Goal: Task Accomplishment & Management: Use online tool/utility

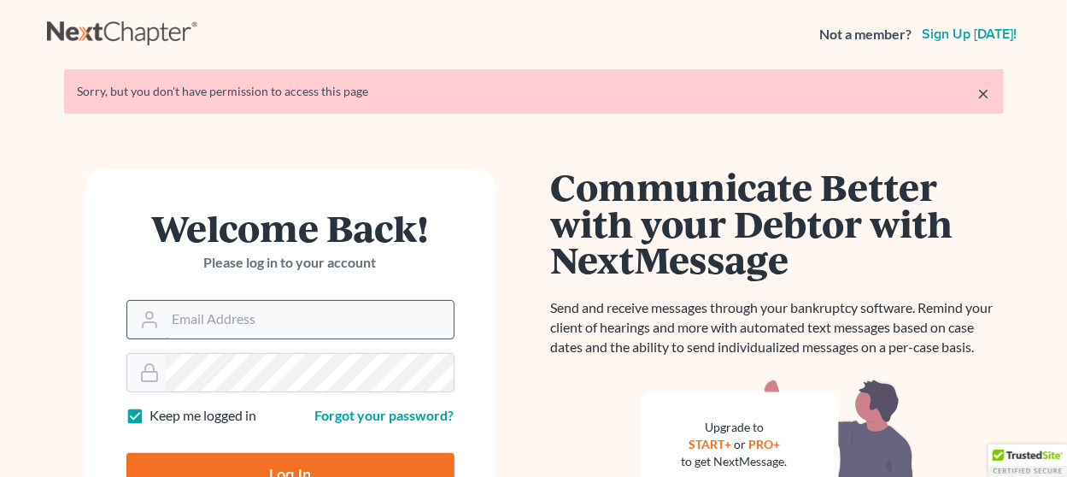
scroll to position [171, 0]
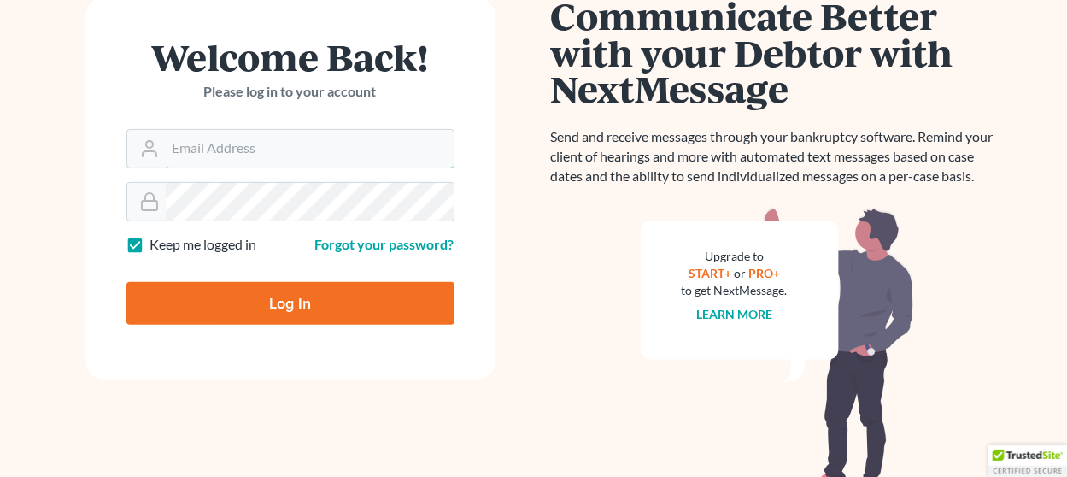
type input "[EMAIL_ADDRESS][DOMAIN_NAME]"
click at [320, 299] on input "Log In" at bounding box center [290, 303] width 328 height 43
type input "Thinking..."
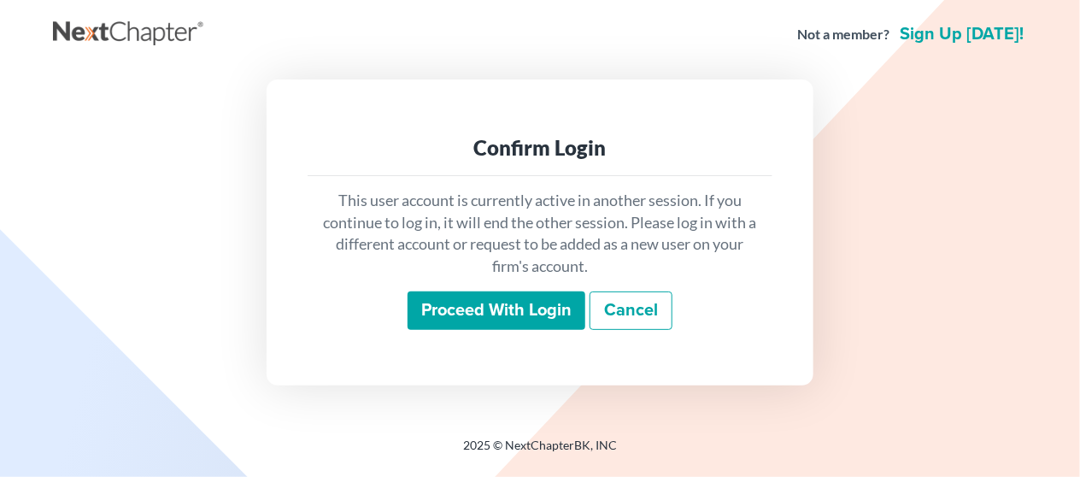
click at [436, 303] on input "Proceed with login" at bounding box center [497, 310] width 178 height 39
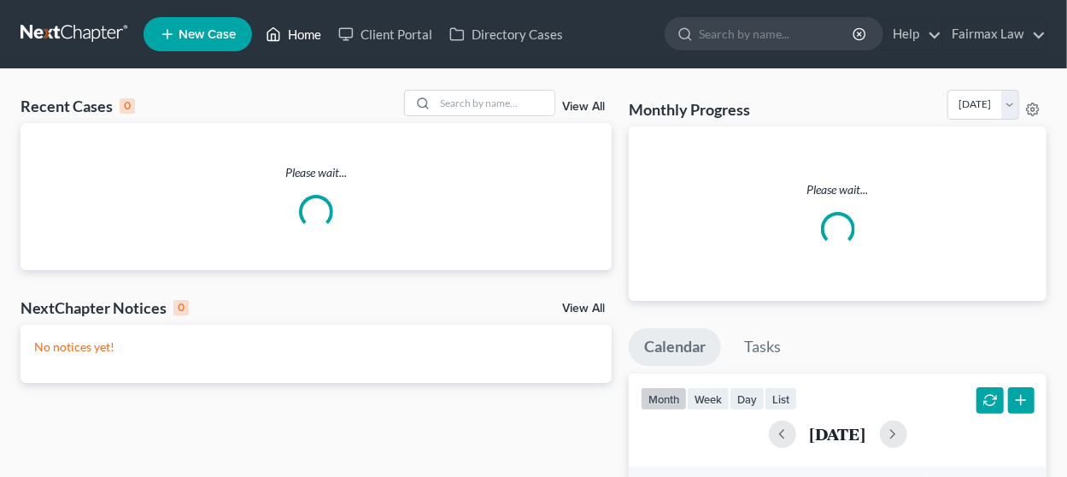
click at [298, 32] on link "Home" at bounding box center [293, 34] width 73 height 31
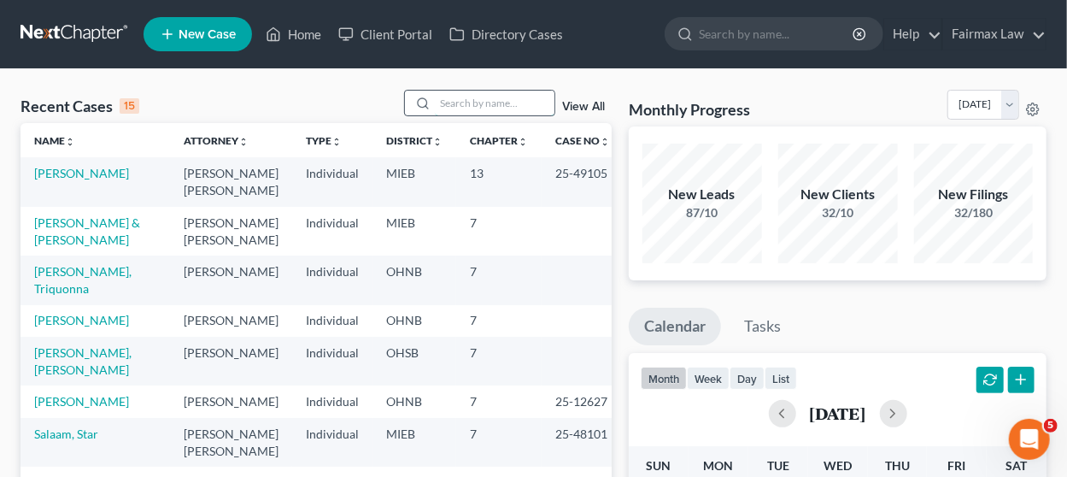
click at [460, 98] on input "search" at bounding box center [495, 103] width 120 height 25
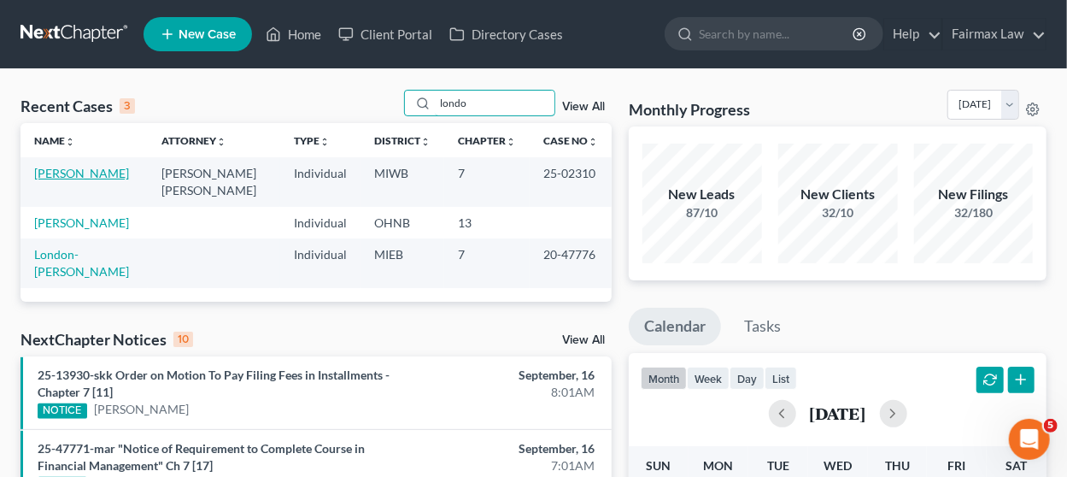
type input "londo"
click at [73, 171] on link "[PERSON_NAME]" at bounding box center [81, 173] width 95 height 15
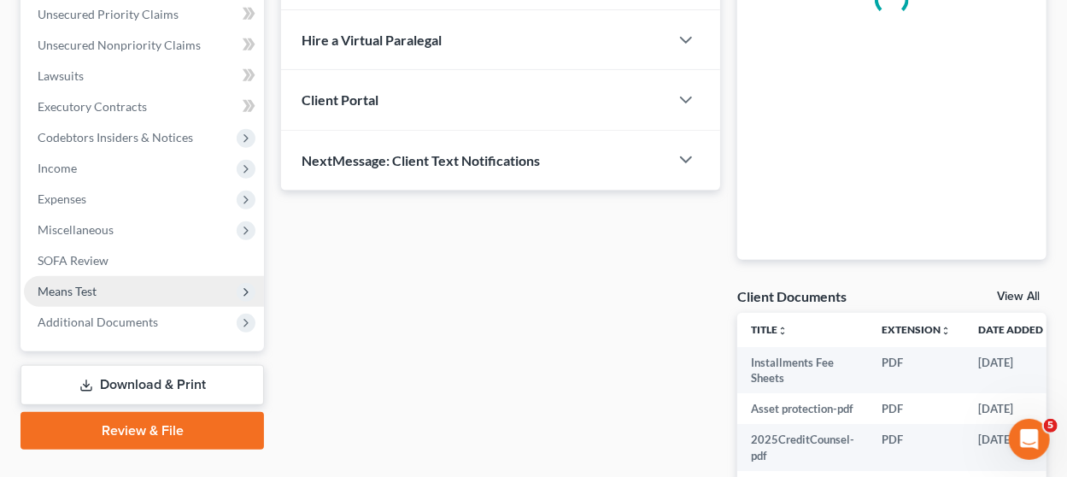
scroll to position [520, 0]
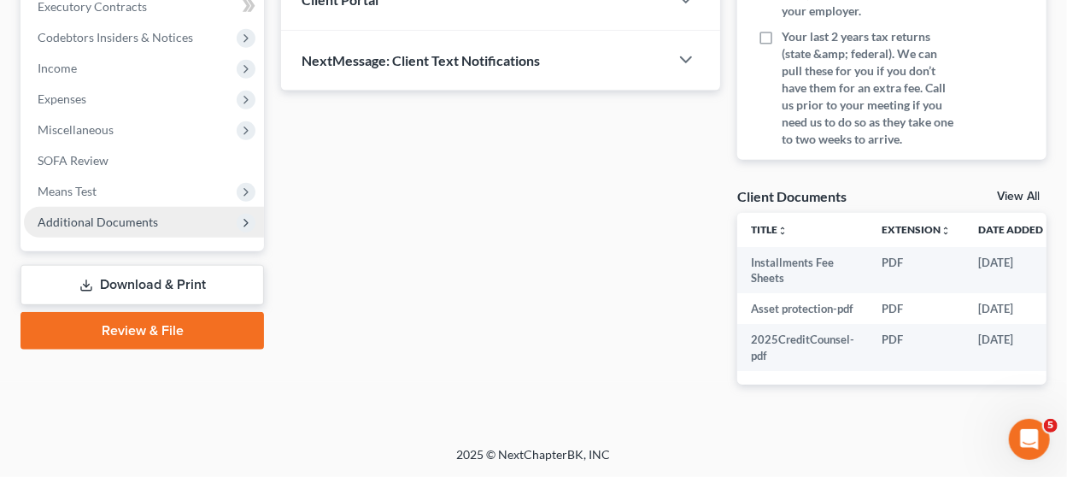
click at [179, 207] on span "Additional Documents" at bounding box center [144, 222] width 240 height 31
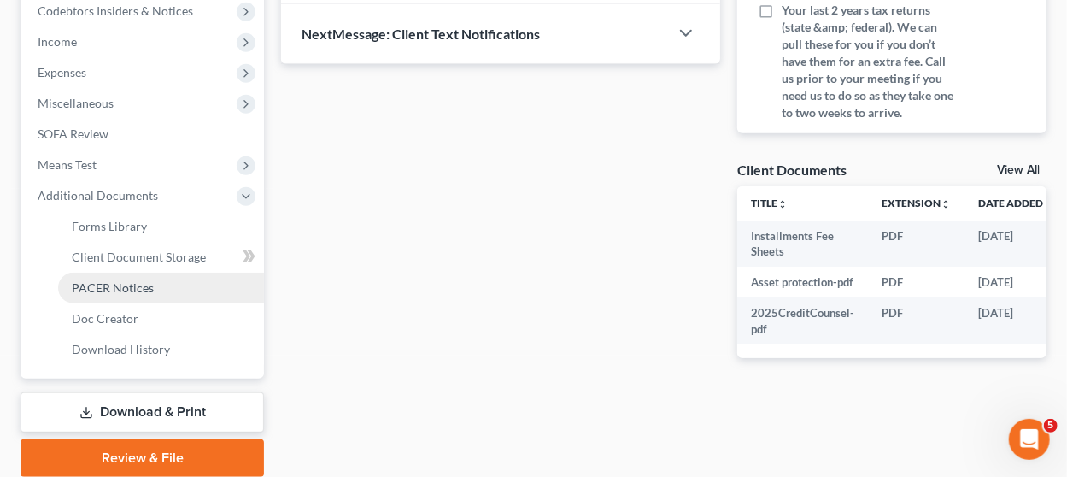
click at [184, 289] on link "PACER Notices" at bounding box center [161, 288] width 206 height 31
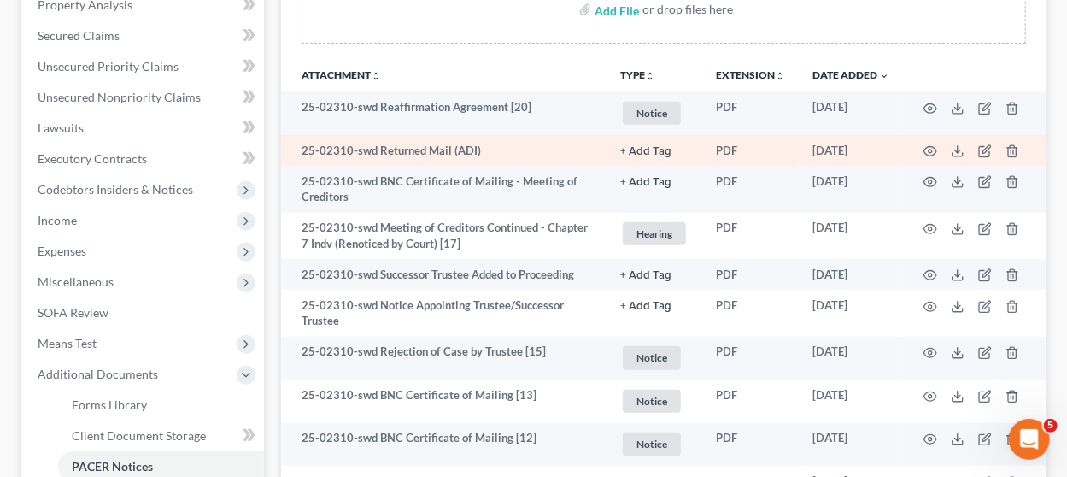
scroll to position [427, 0]
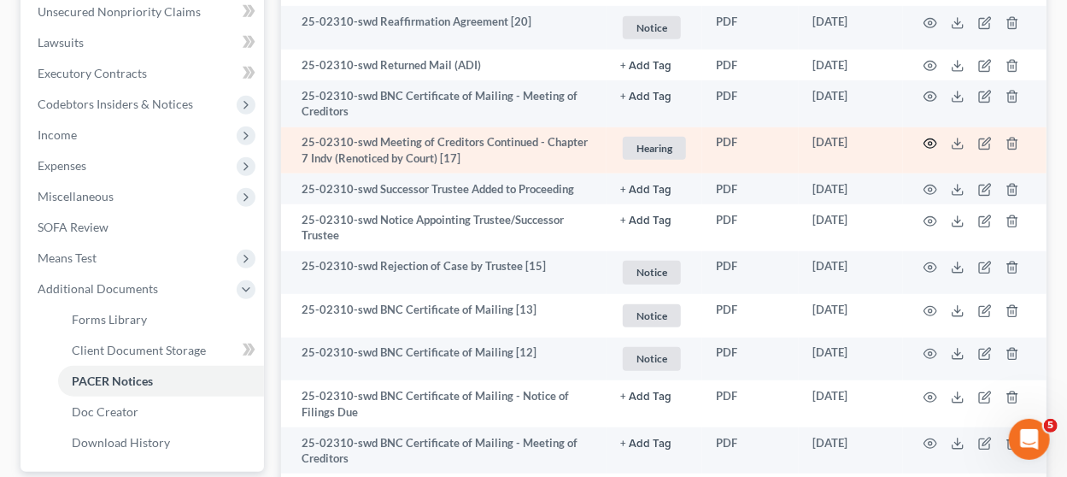
click at [924, 143] on icon "button" at bounding box center [931, 144] width 14 height 14
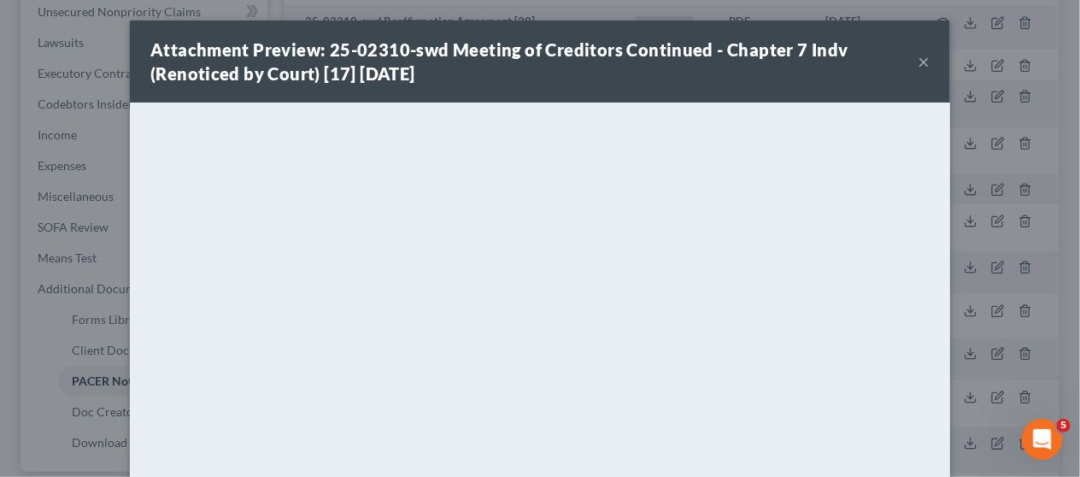
click at [918, 62] on button "×" at bounding box center [924, 61] width 12 height 21
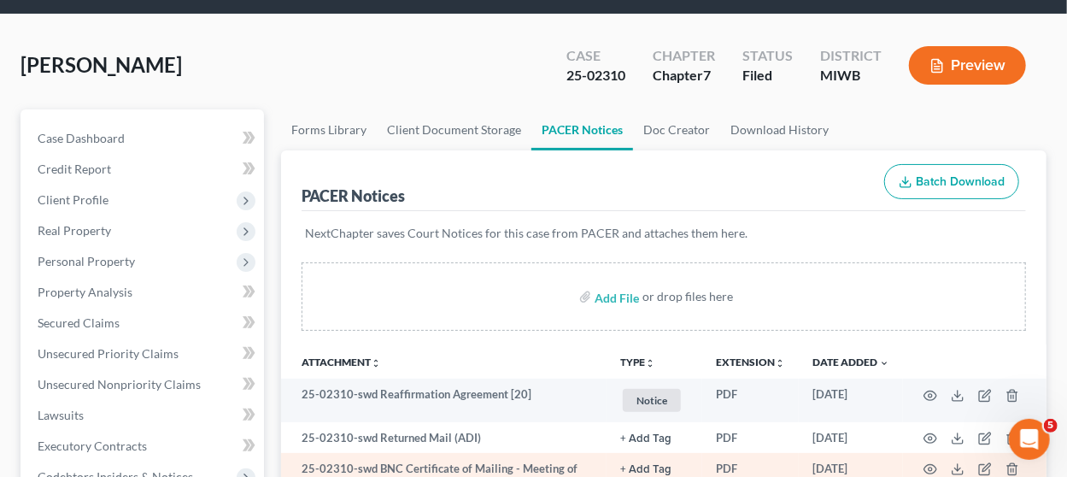
scroll to position [0, 0]
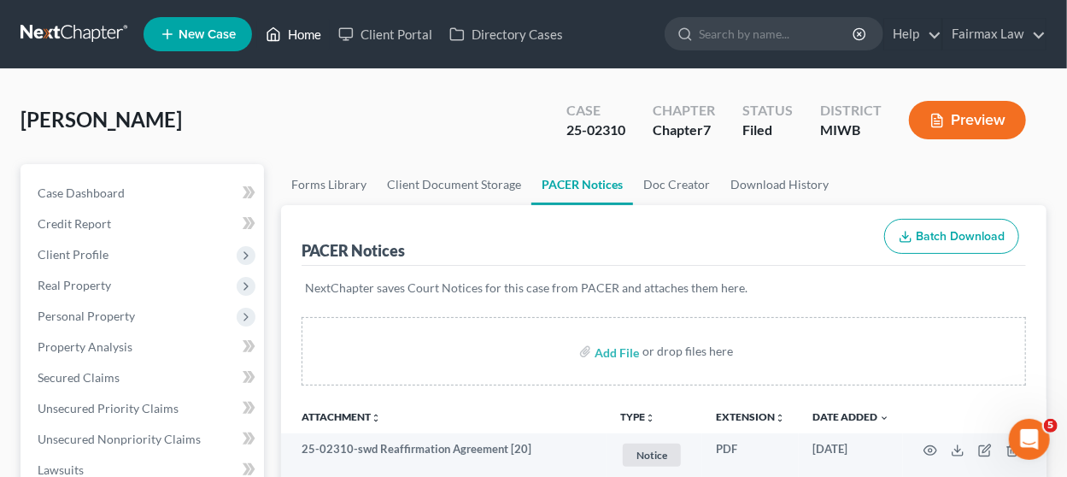
click at [288, 31] on link "Home" at bounding box center [293, 34] width 73 height 31
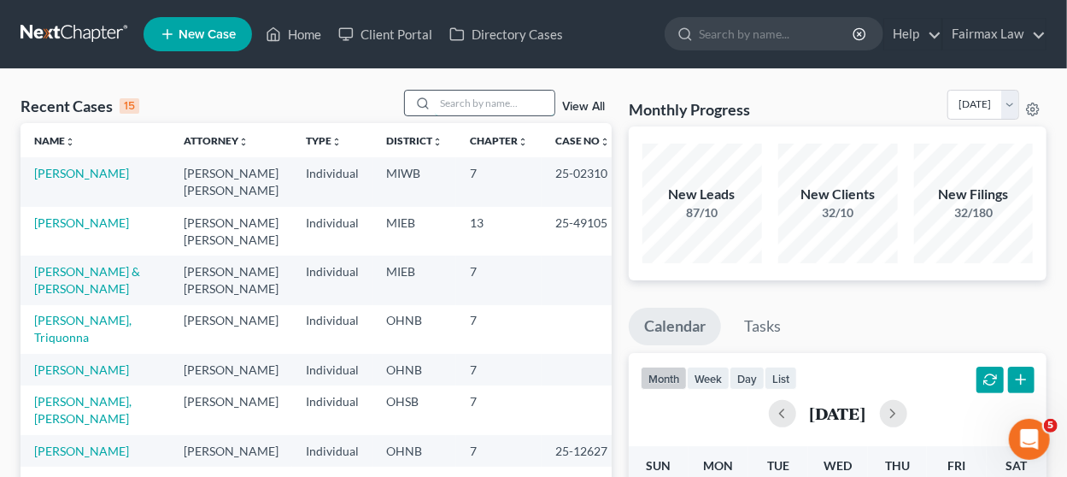
click at [485, 102] on input "search" at bounding box center [495, 103] width 120 height 25
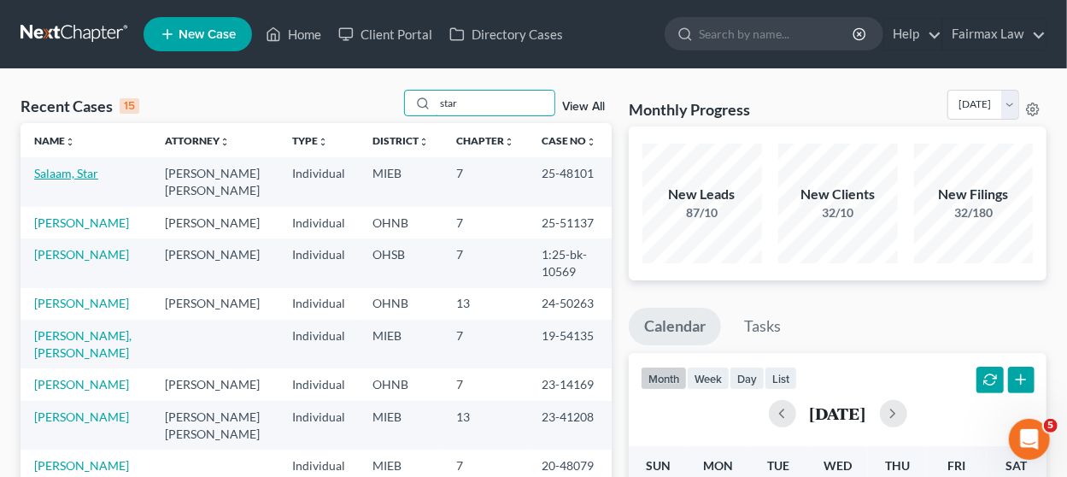
type input "star"
click at [77, 173] on link "Salaam, Star" at bounding box center [66, 173] width 64 height 15
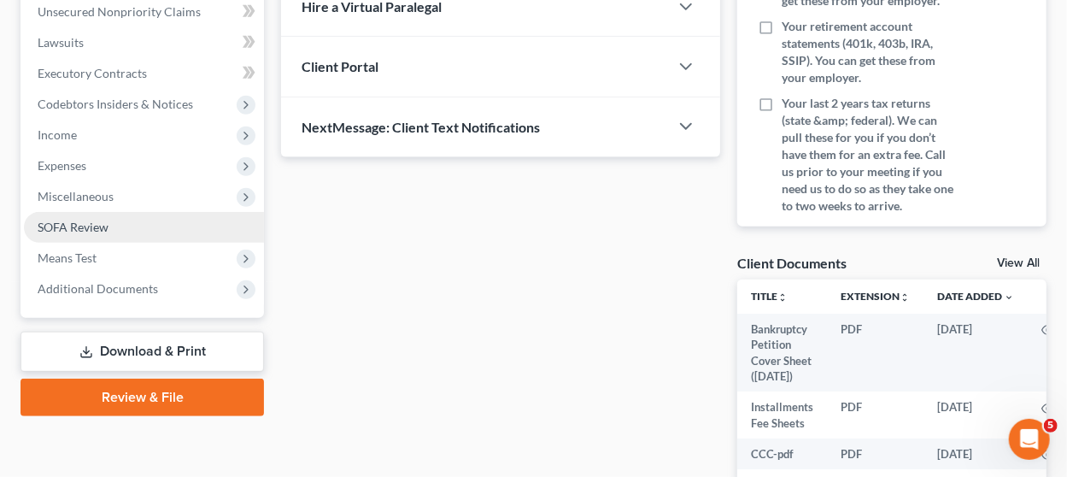
click at [120, 220] on link "SOFA Review" at bounding box center [144, 227] width 240 height 31
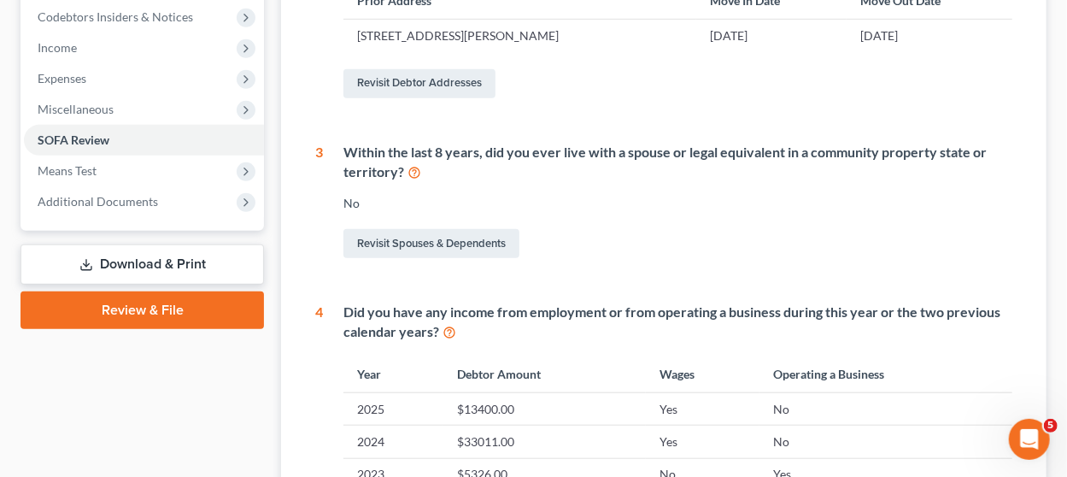
scroll to position [598, 0]
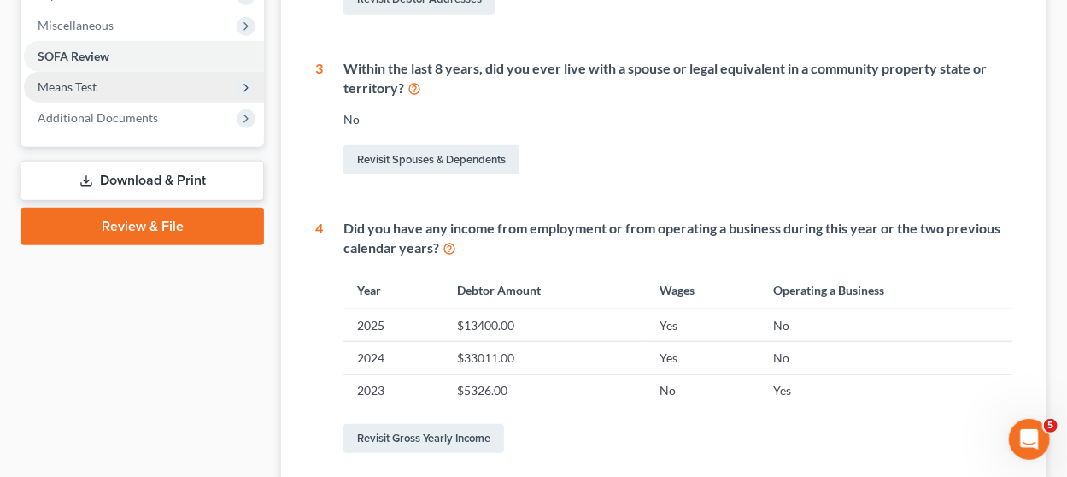
click at [138, 89] on span "Means Test" at bounding box center [144, 87] width 240 height 31
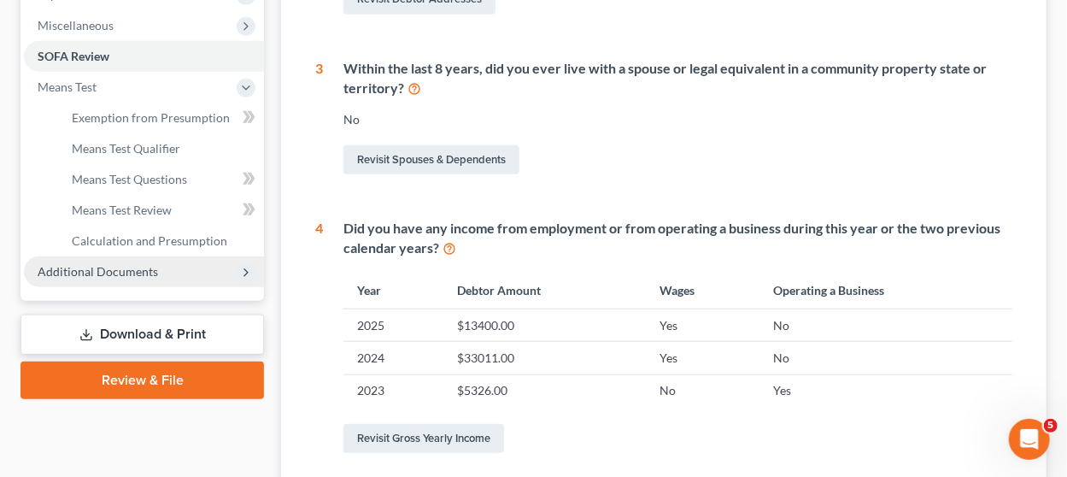
click at [102, 273] on span "Additional Documents" at bounding box center [98, 271] width 120 height 15
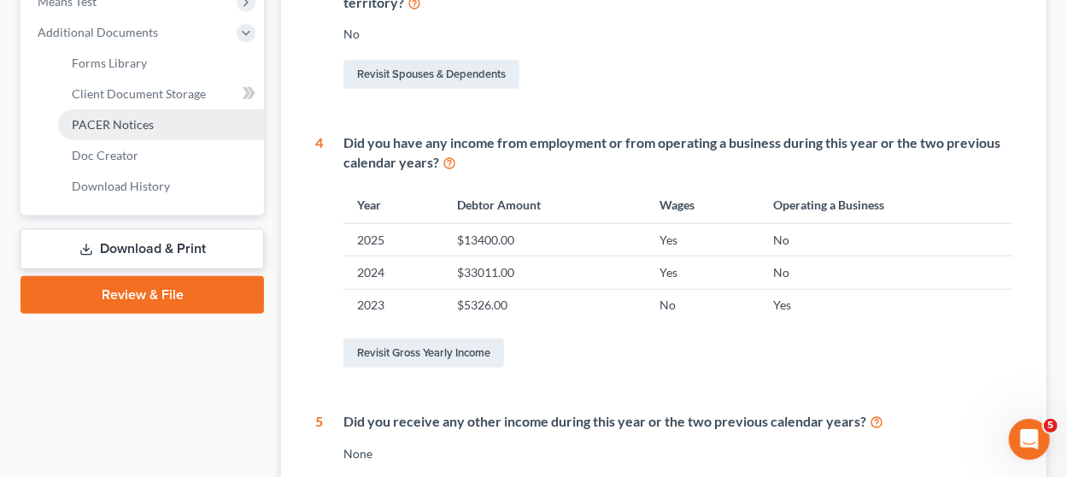
click at [139, 121] on span "PACER Notices" at bounding box center [113, 124] width 82 height 15
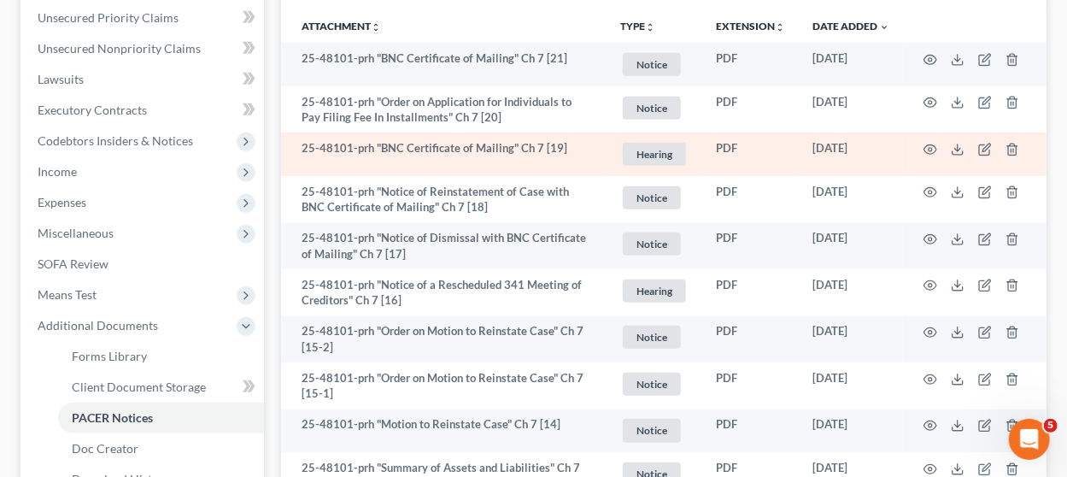
scroll to position [427, 0]
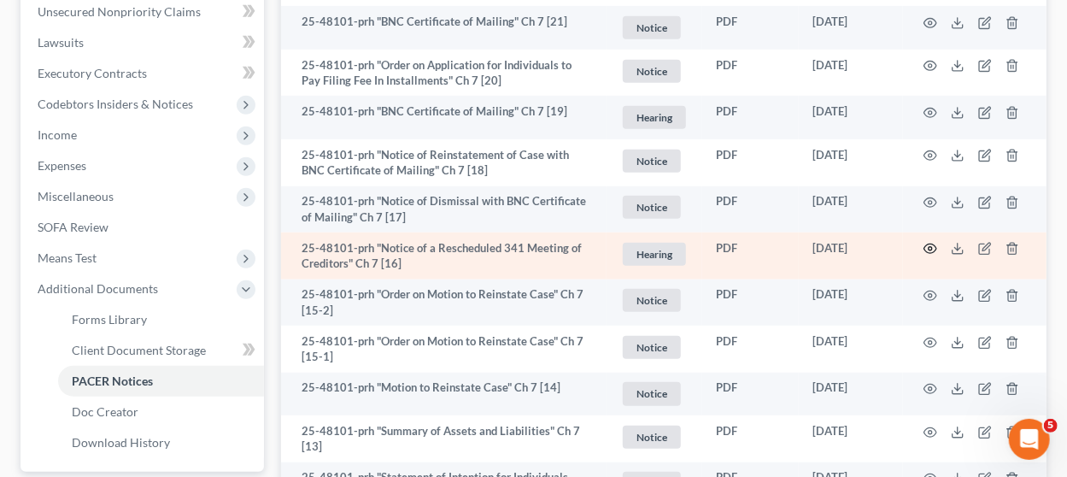
click at [924, 247] on icon "button" at bounding box center [930, 248] width 13 height 9
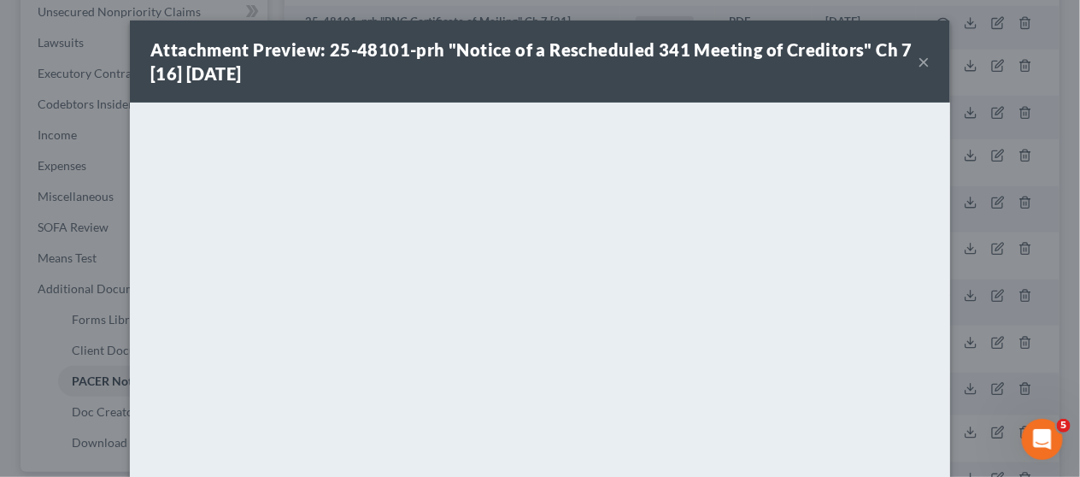
click at [918, 57] on button "×" at bounding box center [924, 61] width 12 height 21
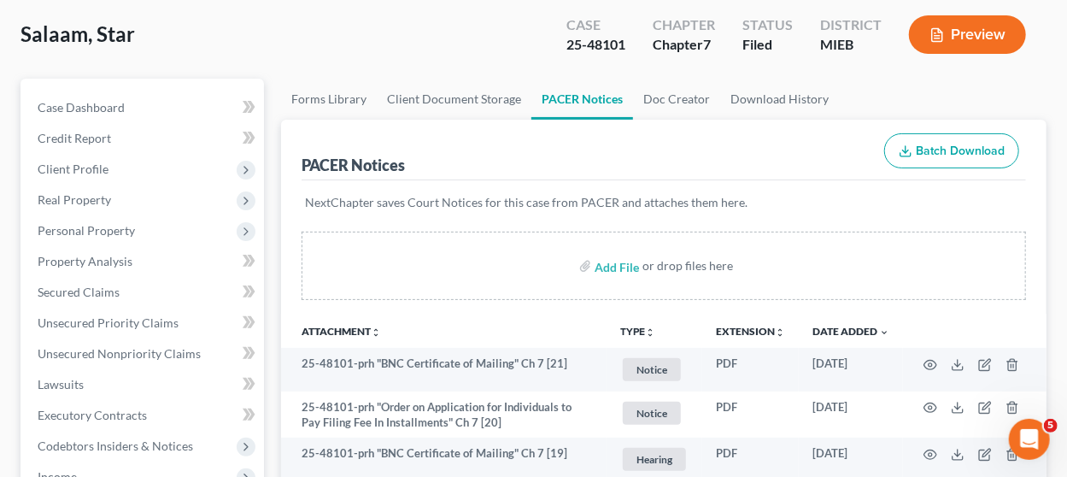
scroll to position [0, 0]
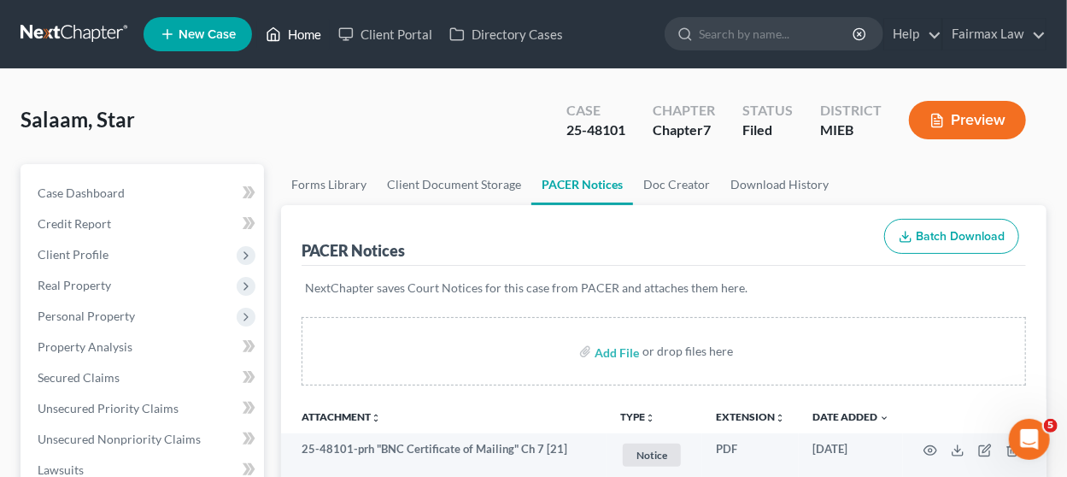
click at [296, 24] on link "Home" at bounding box center [293, 34] width 73 height 31
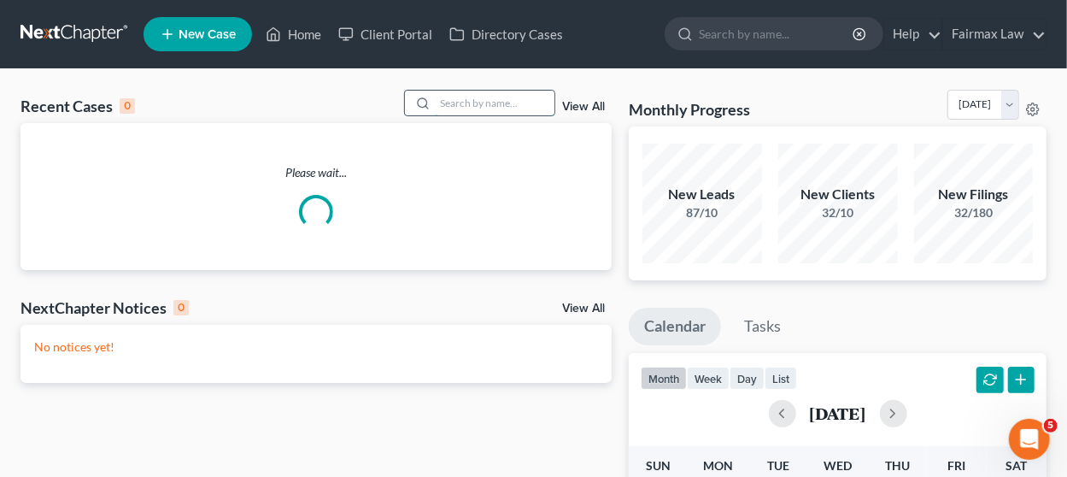
click at [476, 102] on input "search" at bounding box center [495, 103] width 120 height 25
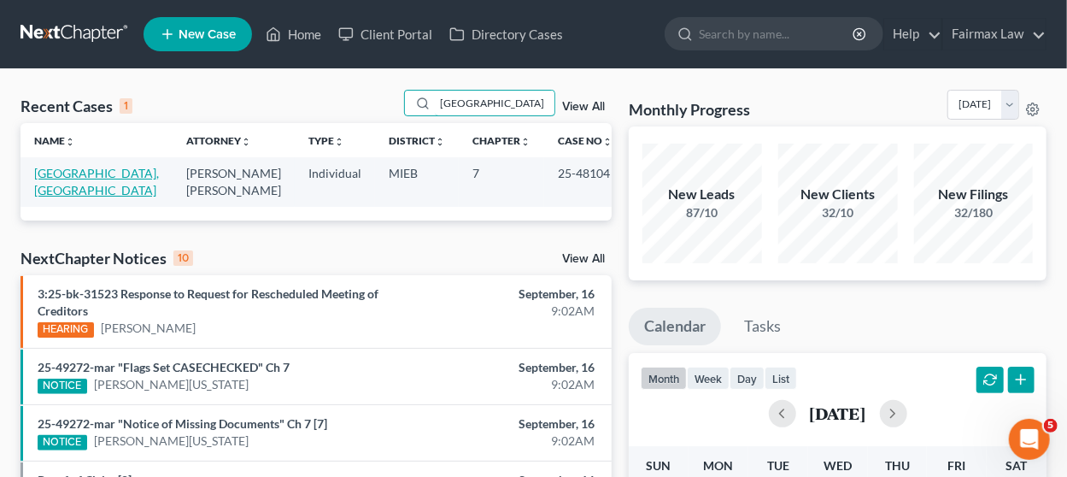
type input "[GEOGRAPHIC_DATA]"
click at [98, 173] on link "[GEOGRAPHIC_DATA], [GEOGRAPHIC_DATA]" at bounding box center [96, 182] width 125 height 32
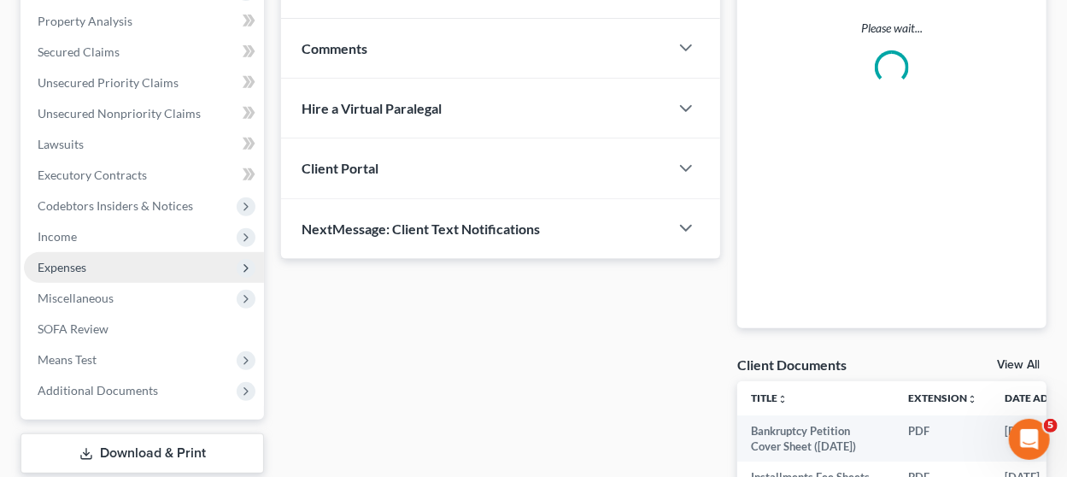
scroll to position [342, 0]
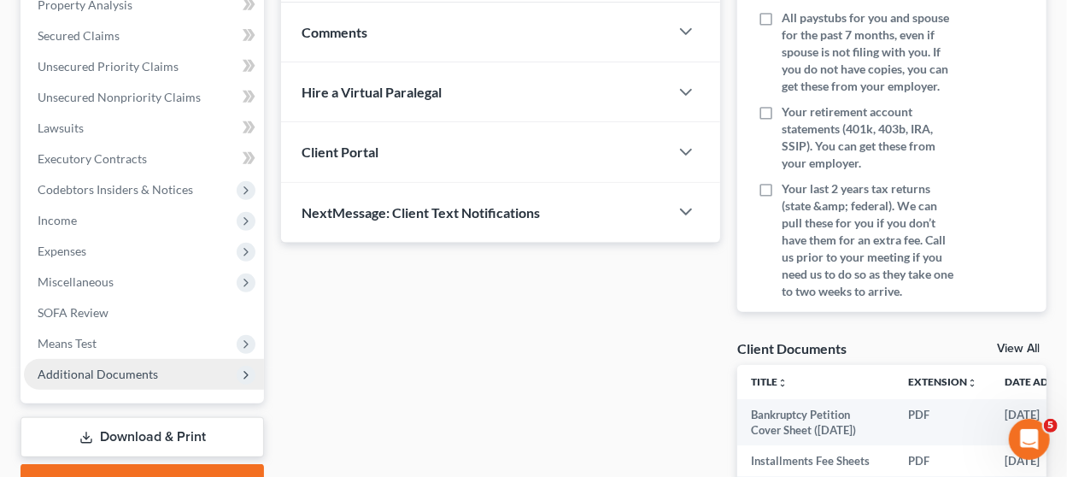
click at [141, 379] on span "Additional Documents" at bounding box center [98, 374] width 120 height 15
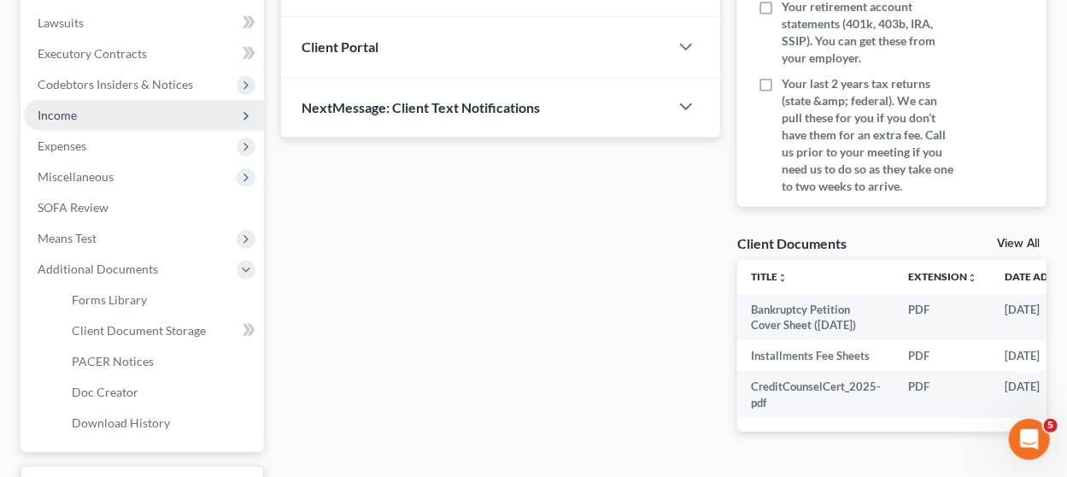
scroll to position [582, 0]
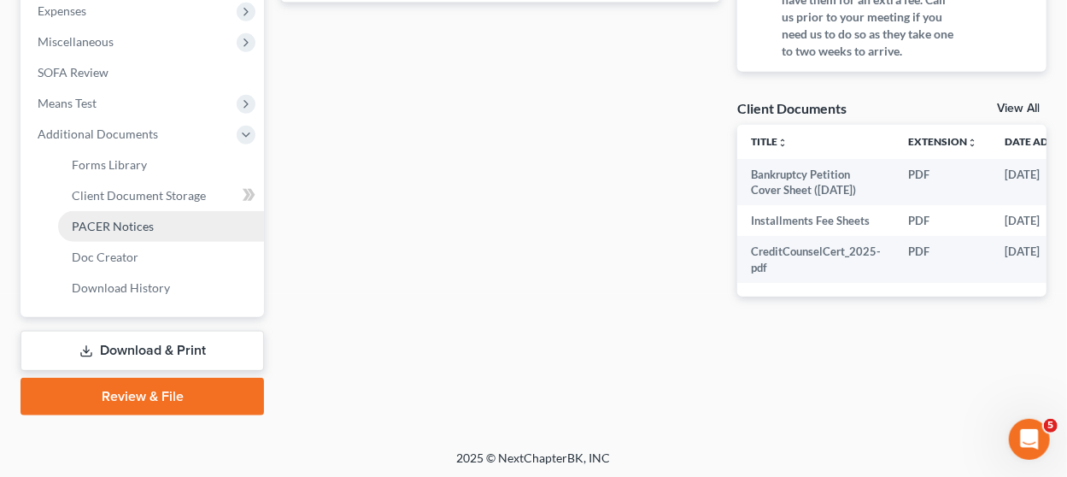
click at [140, 220] on span "PACER Notices" at bounding box center [113, 226] width 82 height 15
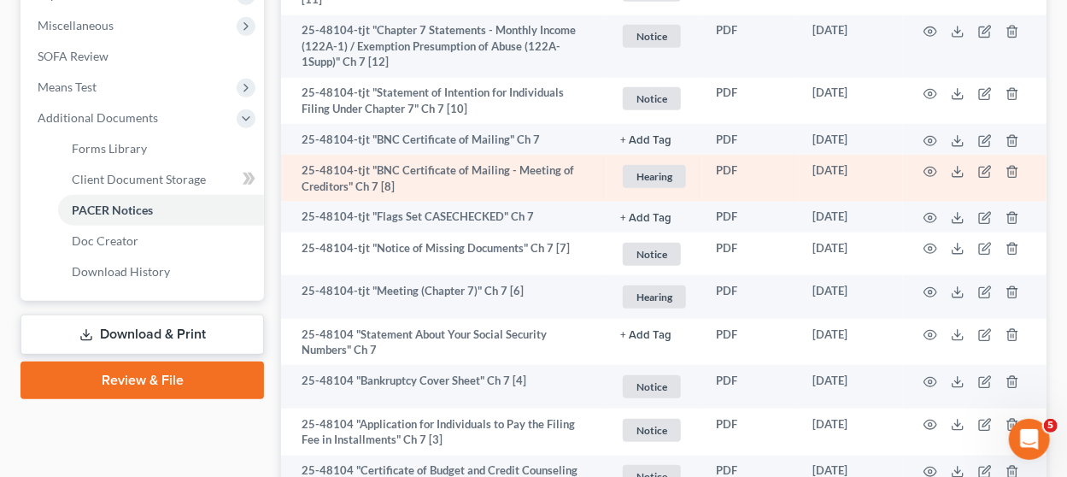
scroll to position [683, 0]
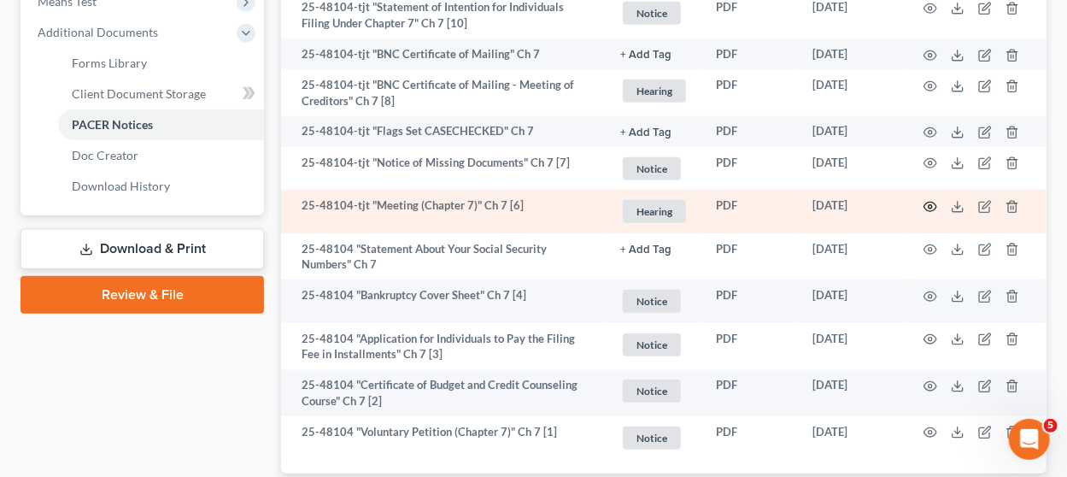
click at [931, 201] on icon "button" at bounding box center [931, 207] width 14 height 14
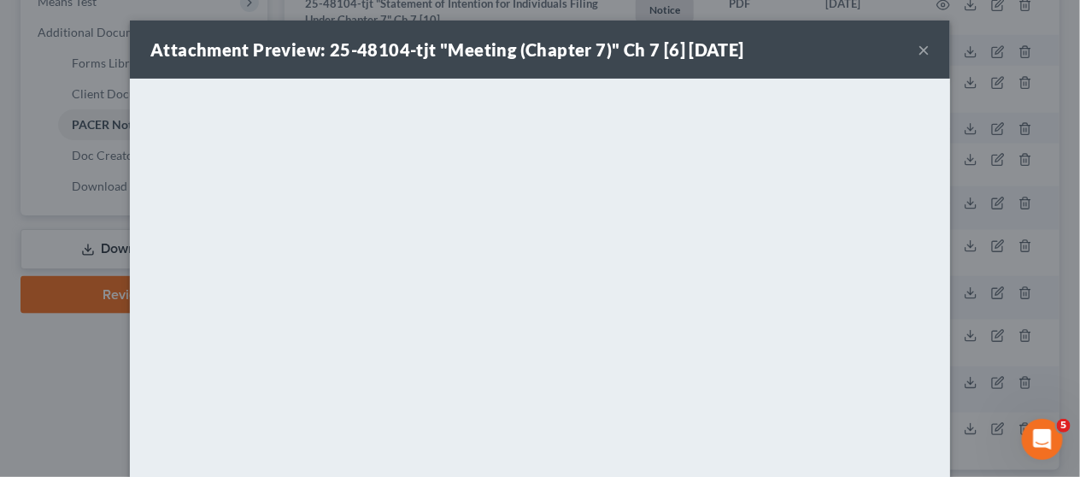
click at [918, 50] on button "×" at bounding box center [924, 49] width 12 height 21
